Goal: Information Seeking & Learning: Check status

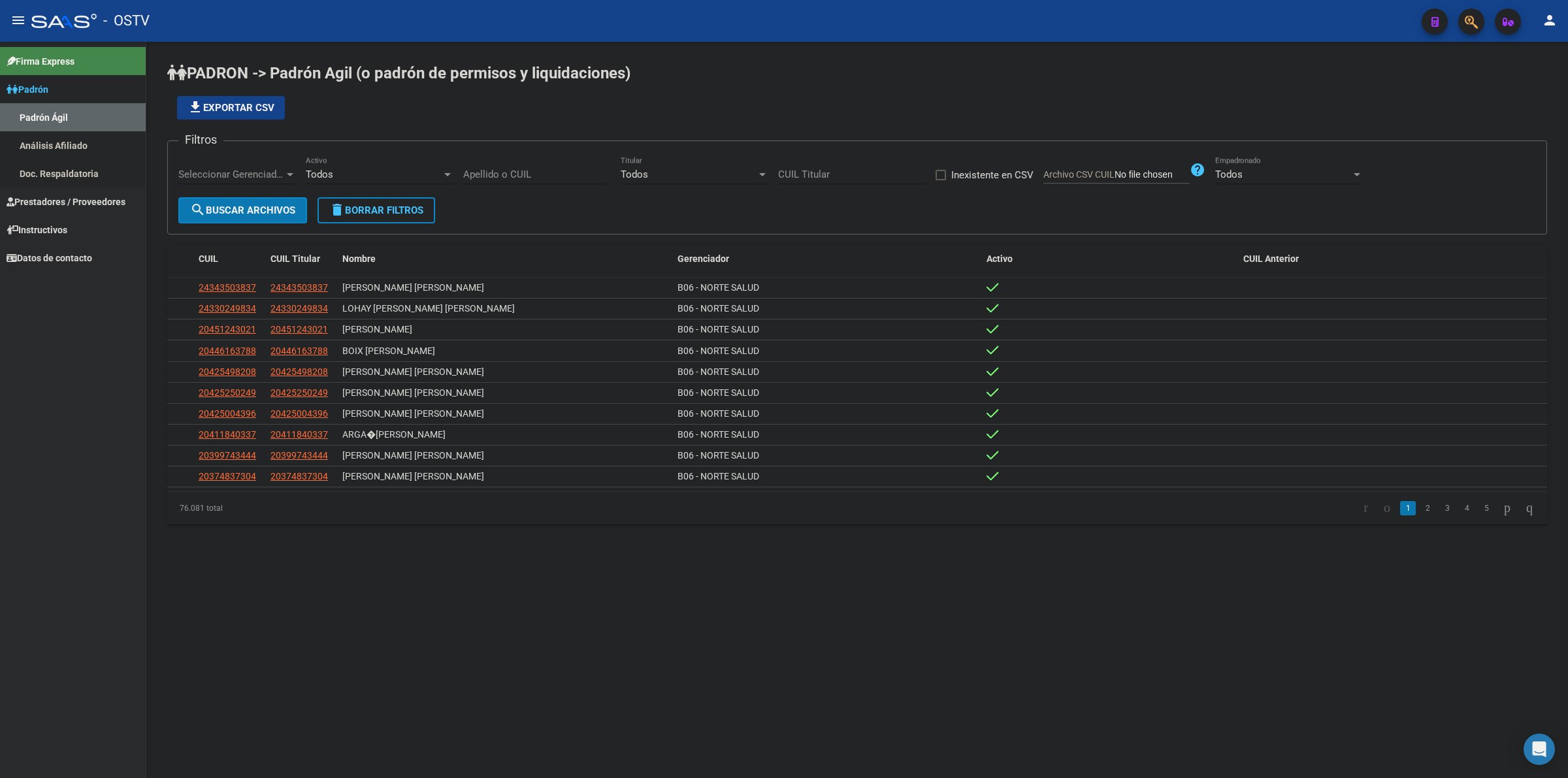
drag, startPoint x: 69, startPoint y: 115, endPoint x: 54, endPoint y: 90, distance: 29.2
click at [69, 115] on link "Padrón Ágil" at bounding box center [73, 117] width 145 height 28
click at [49, 90] on span "Padrón" at bounding box center [28, 89] width 42 height 14
click at [59, 115] on span "Prestadores / Proveedores" at bounding box center [66, 117] width 119 height 14
drag, startPoint x: 69, startPoint y: 151, endPoint x: 80, endPoint y: 142, distance: 14.2
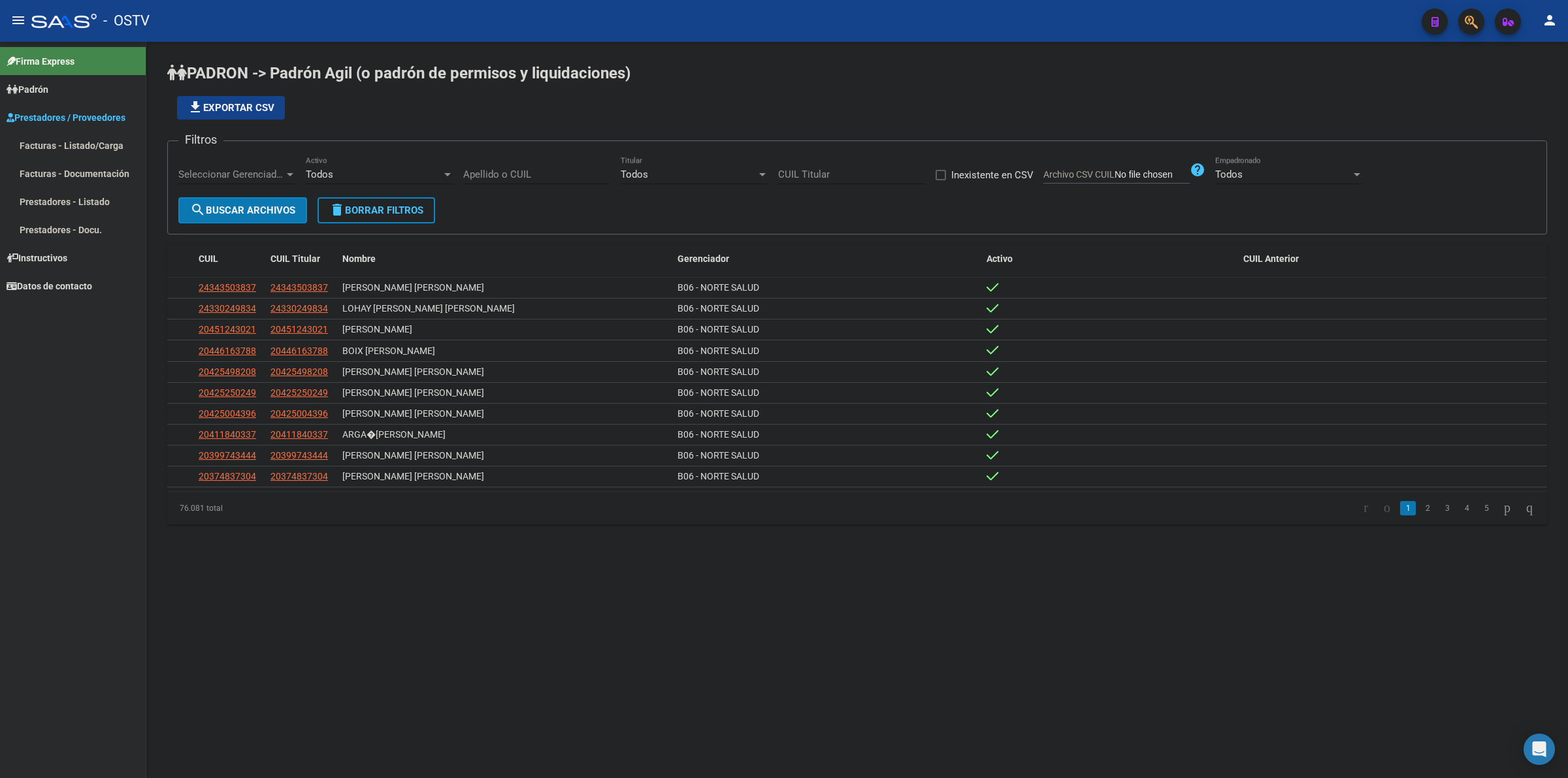
click at [69, 149] on link "Facturas - Listado/Carga" at bounding box center [73, 145] width 145 height 28
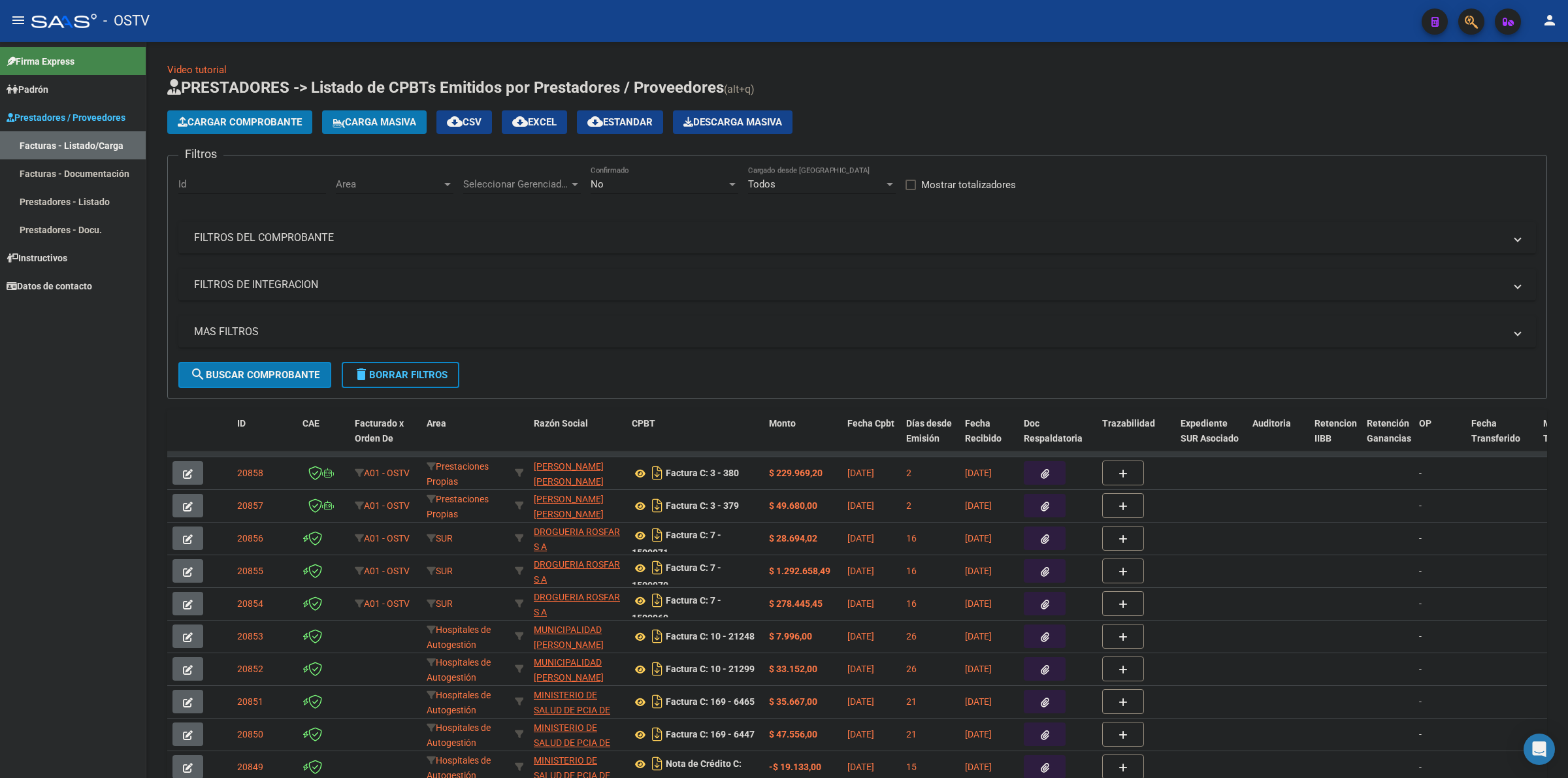
click at [657, 185] on div "No" at bounding box center [658, 184] width 136 height 12
click at [619, 121] on span "Todos" at bounding box center [664, 124] width 148 height 29
click at [521, 192] on div "Seleccionar Gerenciador Seleccionar Gerenciador" at bounding box center [521, 179] width 118 height 28
click at [466, 219] on span "Todos" at bounding box center [554, 212] width 183 height 29
click at [390, 180] on span "Area" at bounding box center [388, 184] width 106 height 12
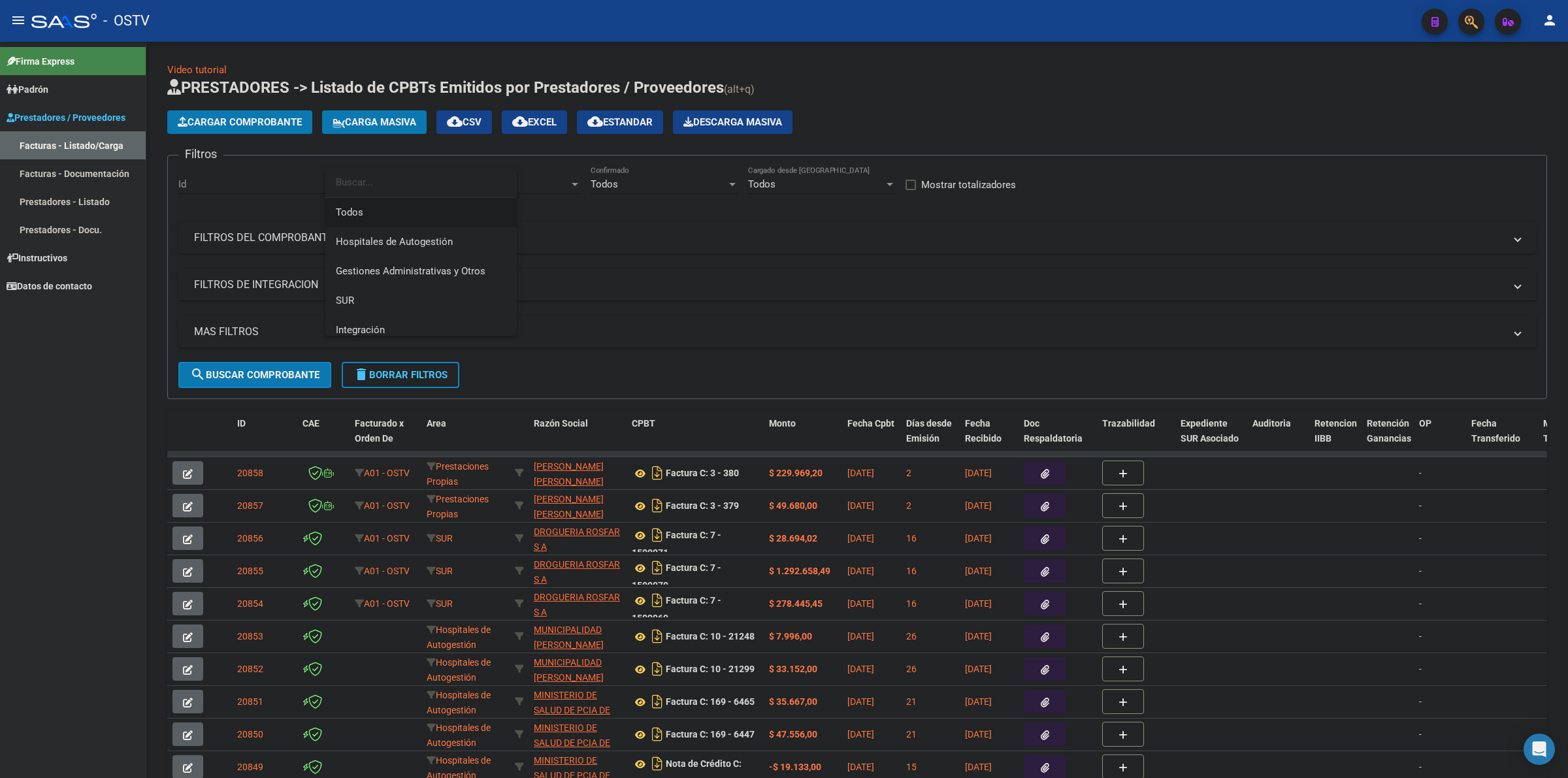
drag, startPoint x: 360, startPoint y: 210, endPoint x: 293, endPoint y: 294, distance: 107.4
click at [360, 211] on span "Todos" at bounding box center [421, 212] width 171 height 29
drag, startPoint x: 278, startPoint y: 314, endPoint x: 274, endPoint y: 321, distance: 8.1
click at [278, 314] on div "Filtros Id Todos Area Todos Seleccionar Gerenciador Todos Confirmado Todos Carg…" at bounding box center [857, 264] width 1357 height 196
click at [273, 325] on mat-panel-title "MAS FILTROS" at bounding box center [849, 331] width 1310 height 14
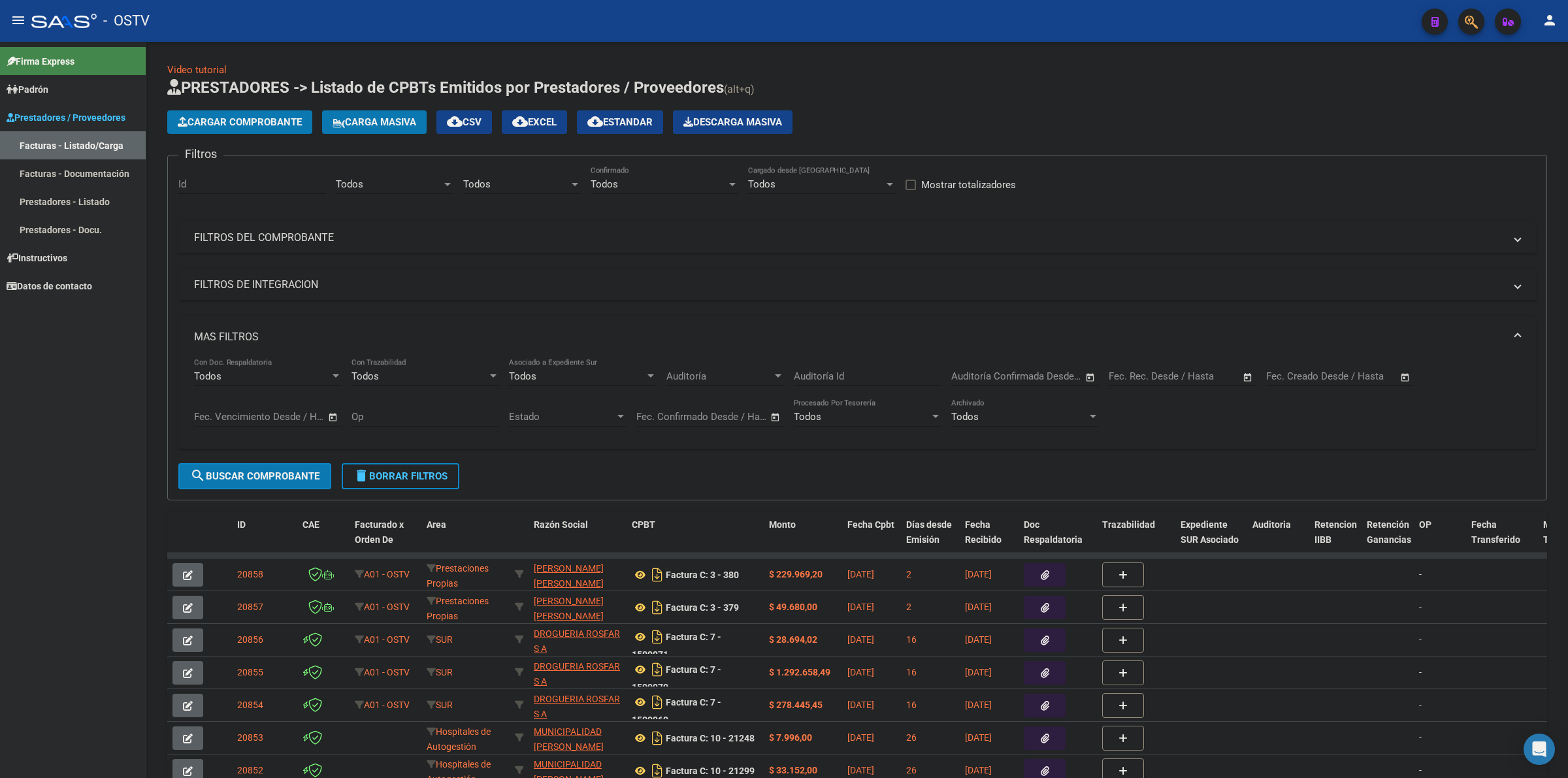
click at [1145, 374] on input "text" at bounding box center [1130, 376] width 43 height 12
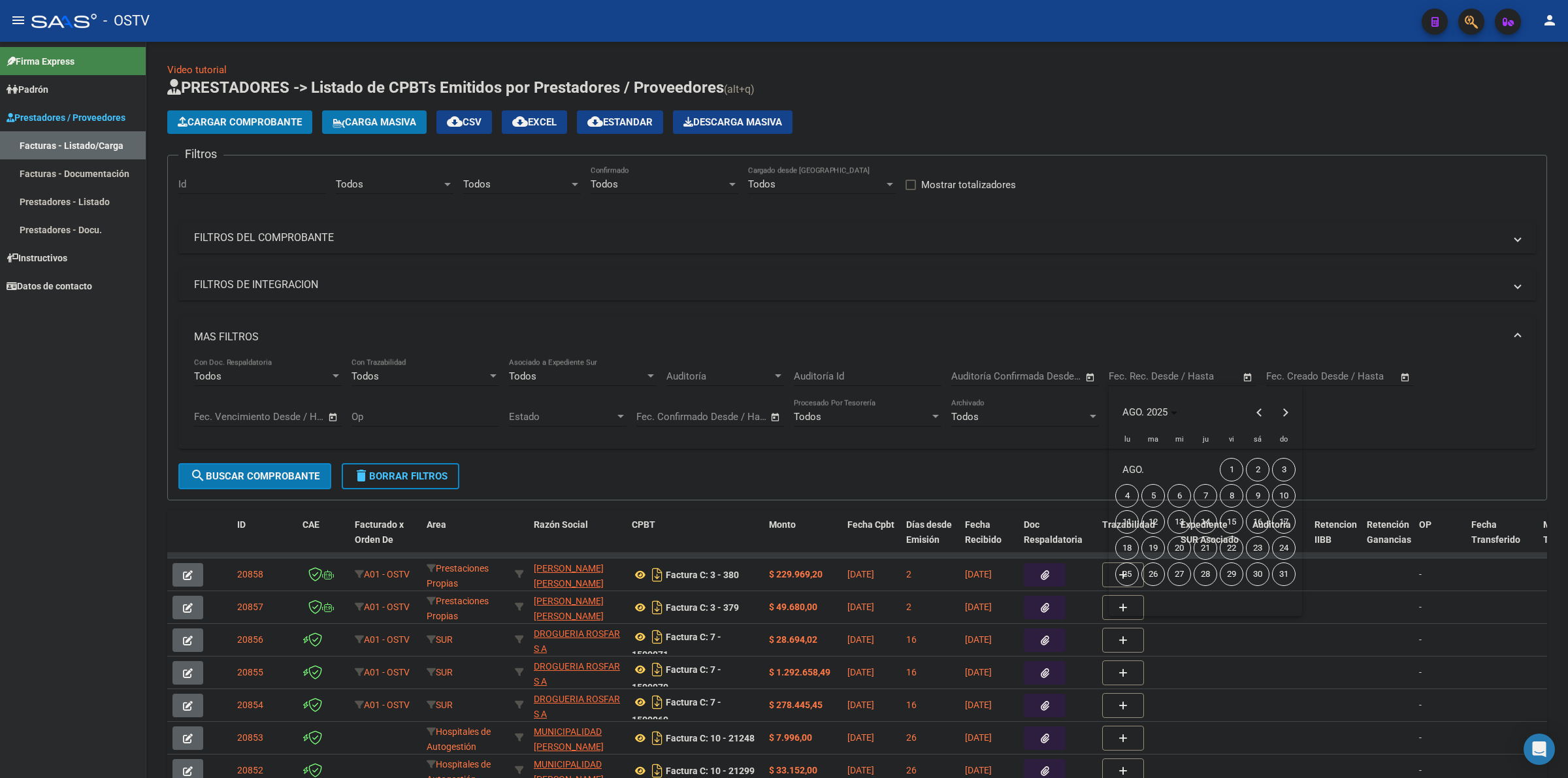
click at [1181, 548] on span "20" at bounding box center [1178, 547] width 23 height 23
type input "[DATE]"
click at [1181, 548] on span "20" at bounding box center [1178, 547] width 23 height 23
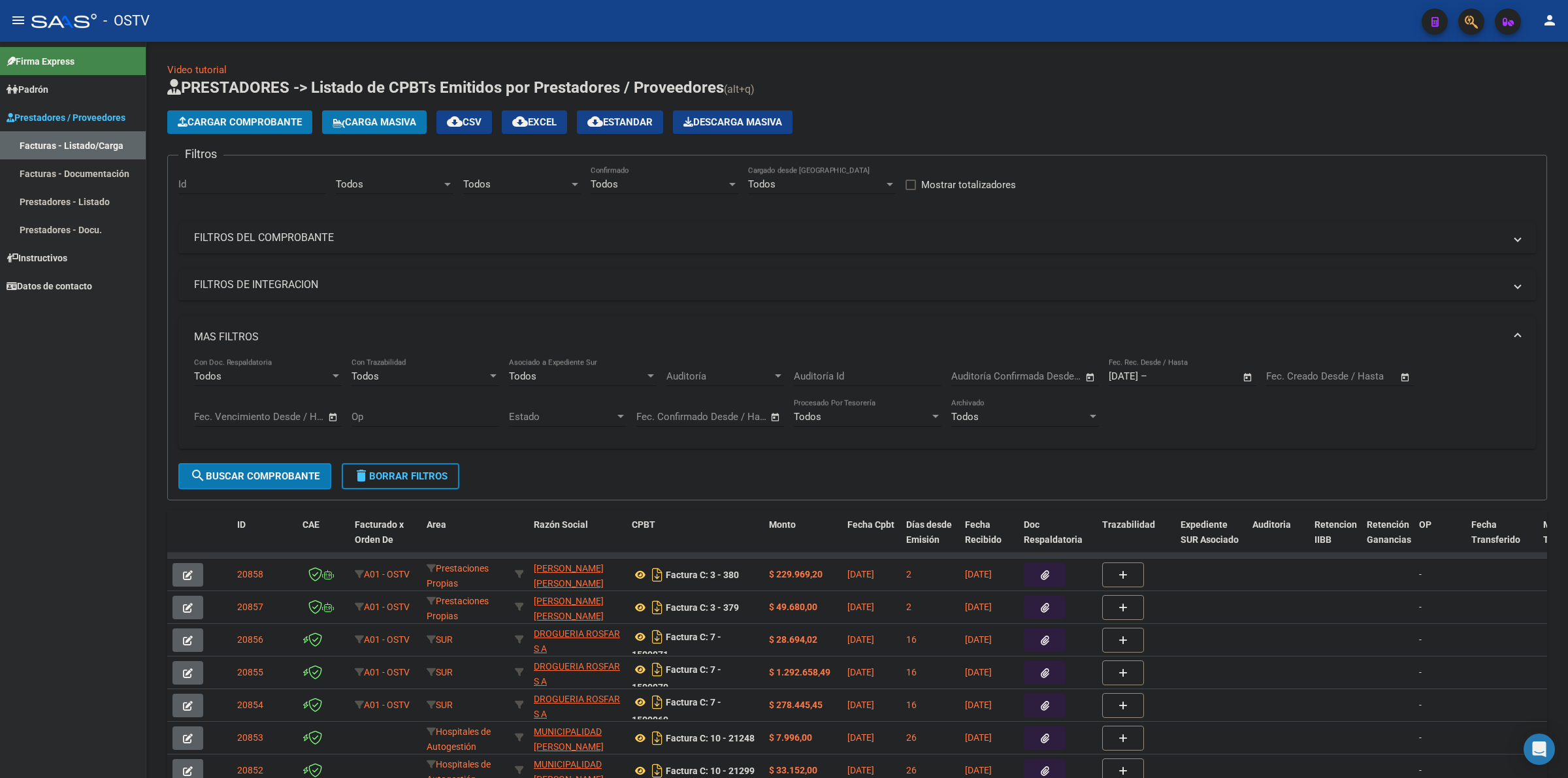
type input "[DATE]"
click at [298, 470] on span "search Buscar Comprobante" at bounding box center [255, 476] width 130 height 12
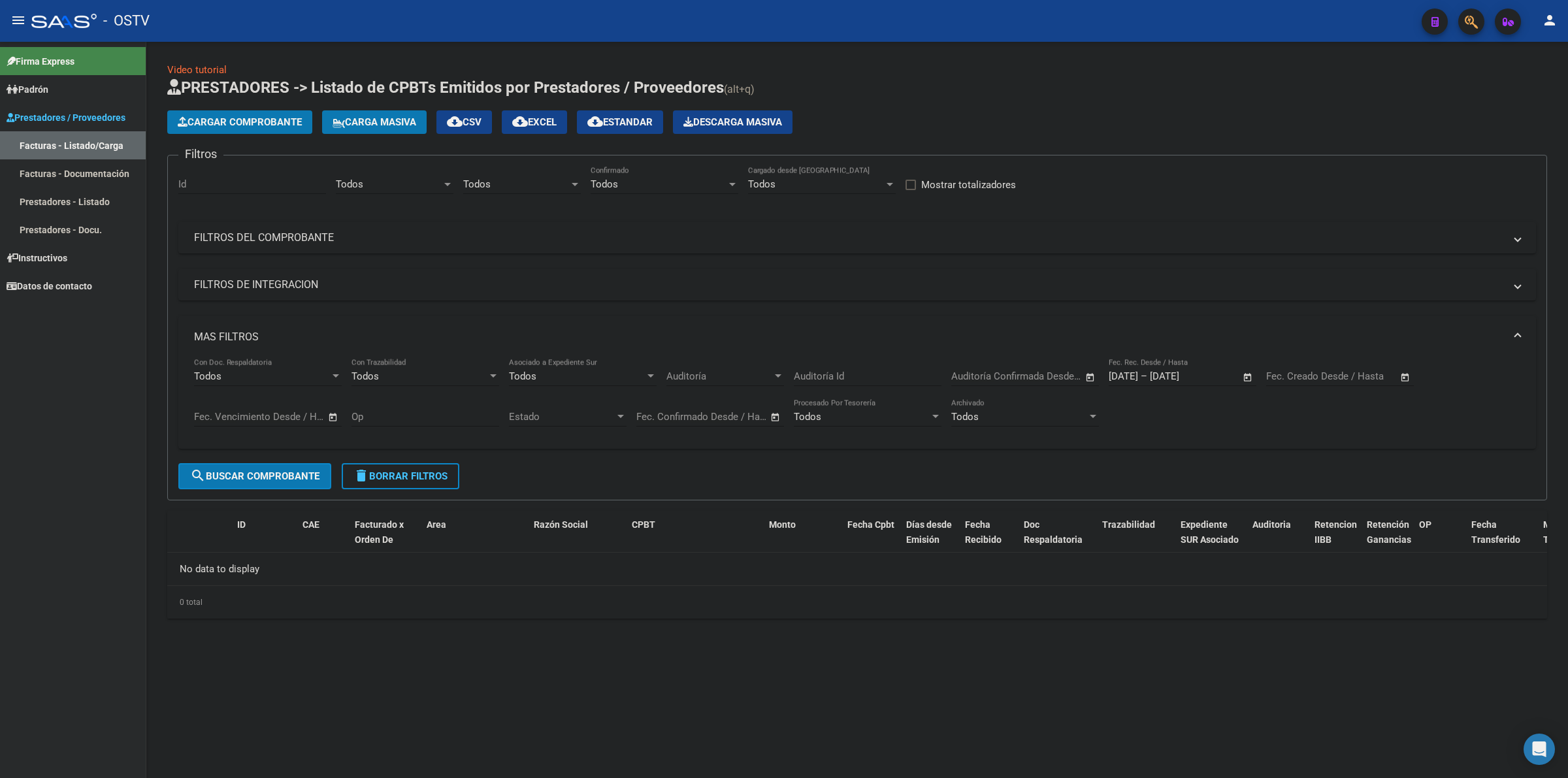
click at [252, 467] on button "search Buscar Comprobante" at bounding box center [255, 475] width 153 height 26
click at [385, 470] on span "delete Borrar Filtros" at bounding box center [401, 476] width 94 height 12
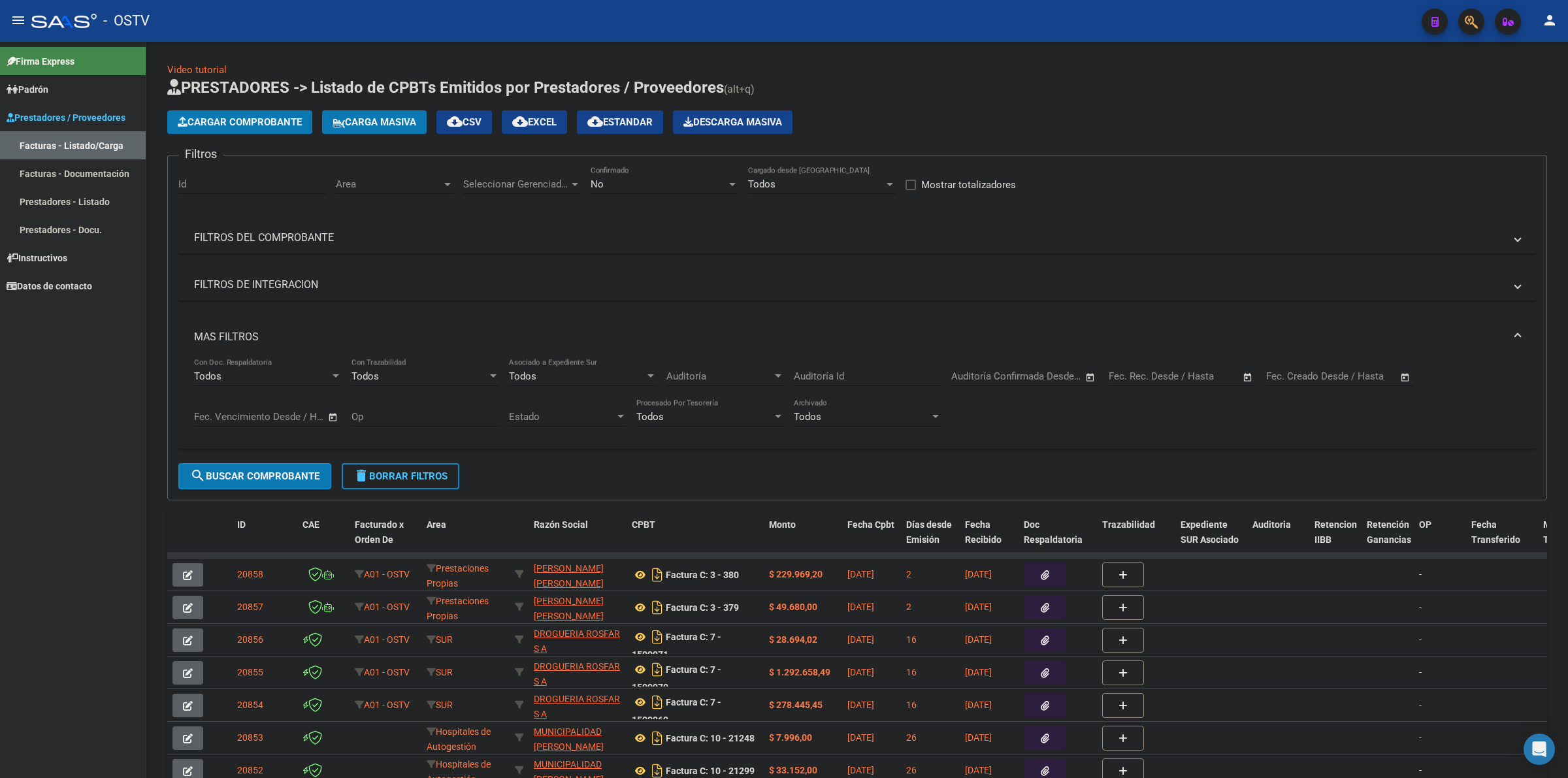
click at [508, 461] on form "Filtros Id Area Area Seleccionar Gerenciador Seleccionar Gerenciador No Confirm…" at bounding box center [857, 327] width 1380 height 345
click at [644, 183] on div "No" at bounding box center [658, 184] width 136 height 12
click at [620, 130] on span "Todos" at bounding box center [664, 124] width 148 height 29
click at [480, 189] on div "Seleccionar Gerenciador Seleccionar Gerenciador" at bounding box center [521, 179] width 118 height 28
click at [488, 210] on span "Todos" at bounding box center [554, 212] width 183 height 29
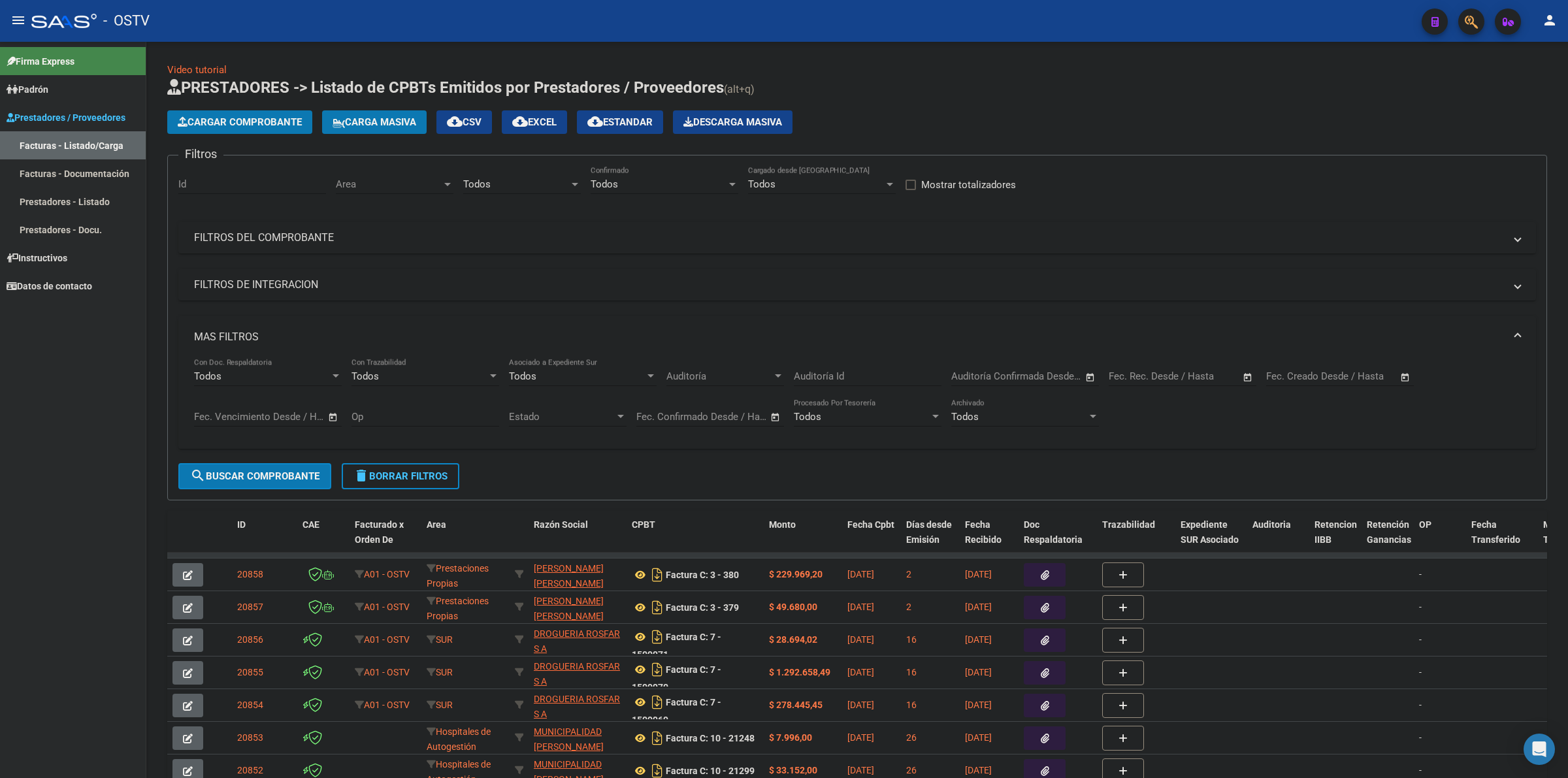
click at [416, 188] on div "Area Area" at bounding box center [394, 179] width 118 height 28
click at [411, 213] on span "Todos" at bounding box center [421, 212] width 171 height 29
click at [1142, 366] on div "Start date – End date Fec. Rec. Desde / Hasta" at bounding box center [1175, 371] width 132 height 28
click at [1146, 373] on input "text" at bounding box center [1130, 376] width 43 height 12
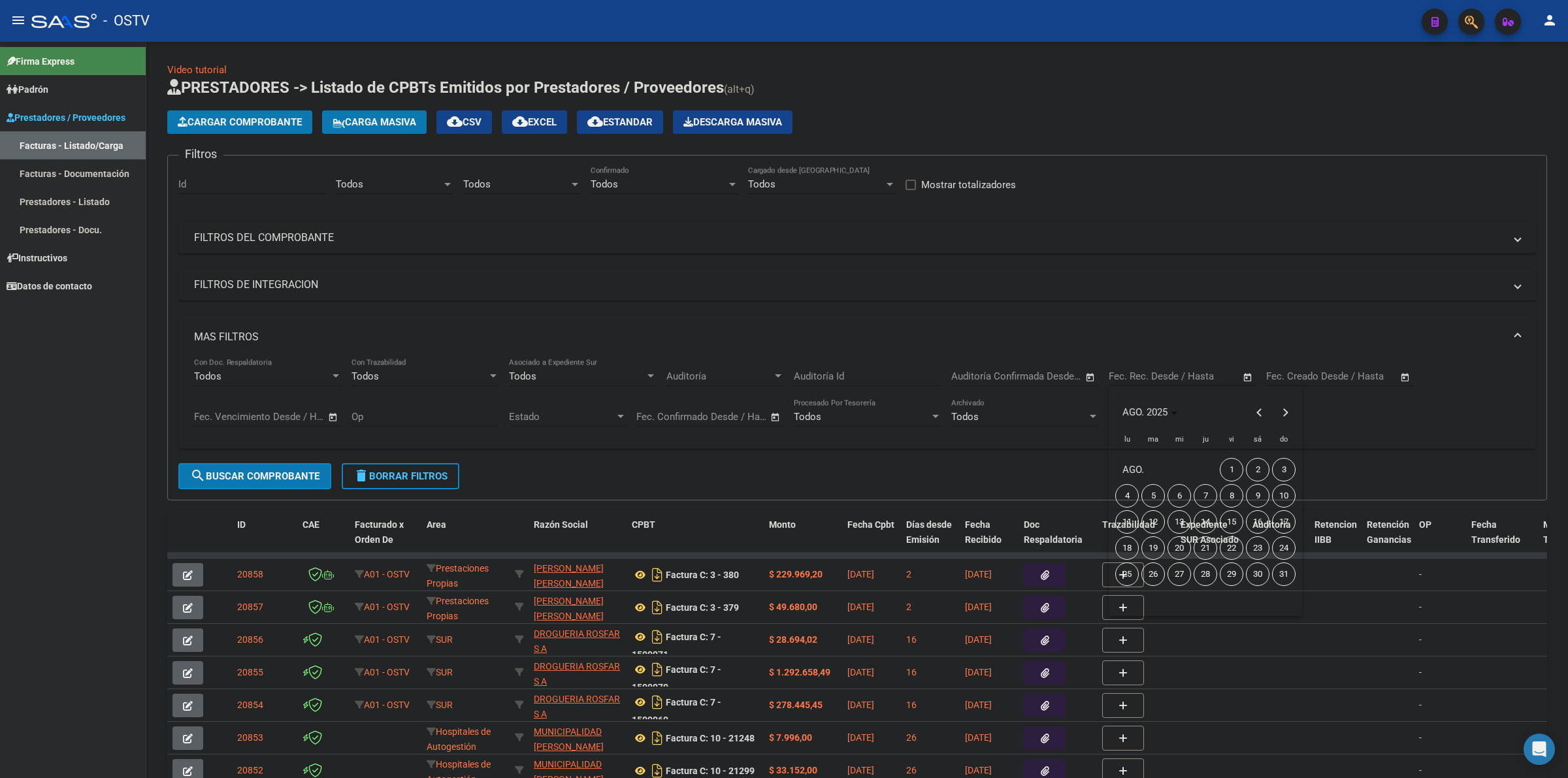
click at [1181, 547] on span "20" at bounding box center [1178, 547] width 23 height 23
type input "[DATE]"
click at [1181, 547] on span "20" at bounding box center [1178, 547] width 23 height 23
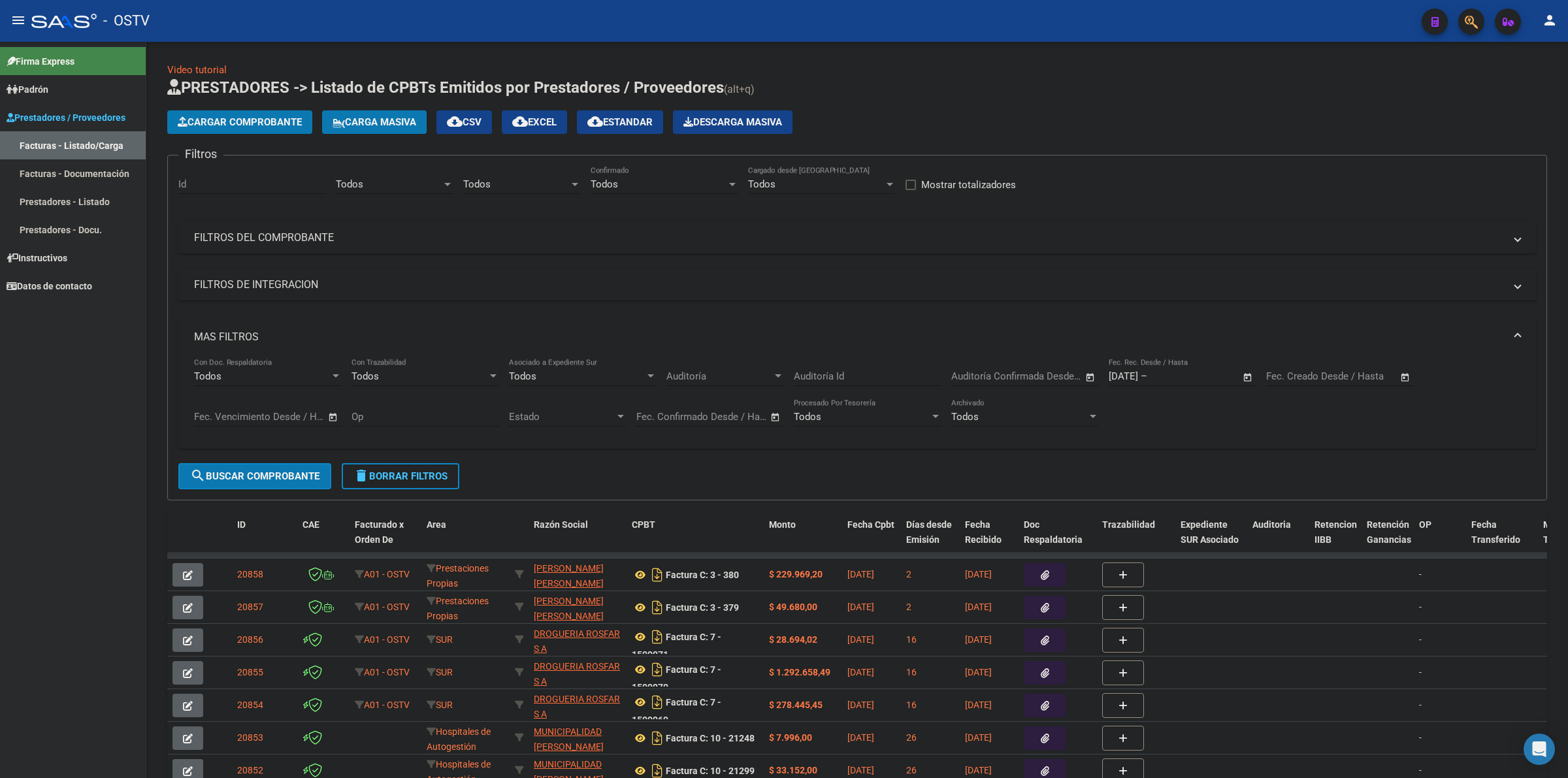
type input "[DATE]"
click at [255, 465] on button "search Buscar Comprobante" at bounding box center [255, 475] width 153 height 26
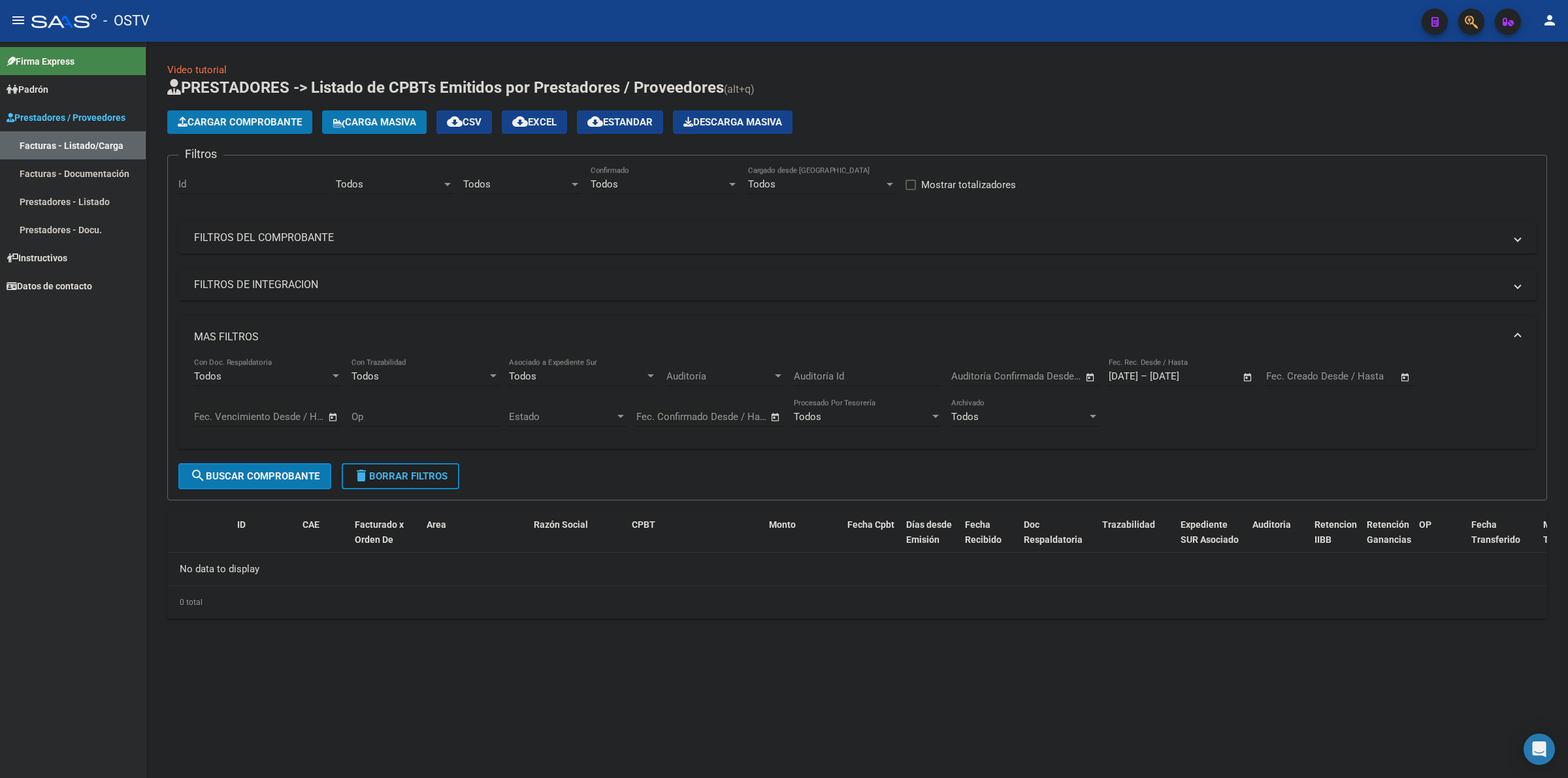
click at [426, 475] on span "delete Borrar Filtros" at bounding box center [401, 476] width 94 height 12
